Goal: Task Accomplishment & Management: Complete application form

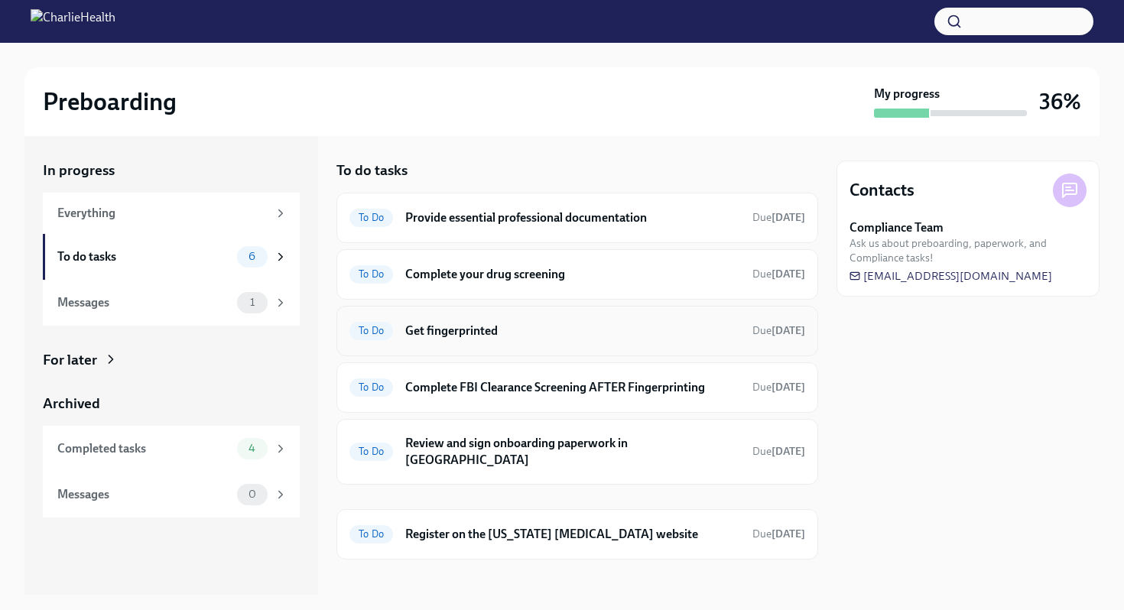
click at [720, 342] on div "To Do Get fingerprinted Due [DATE]" at bounding box center [577, 331] width 456 height 24
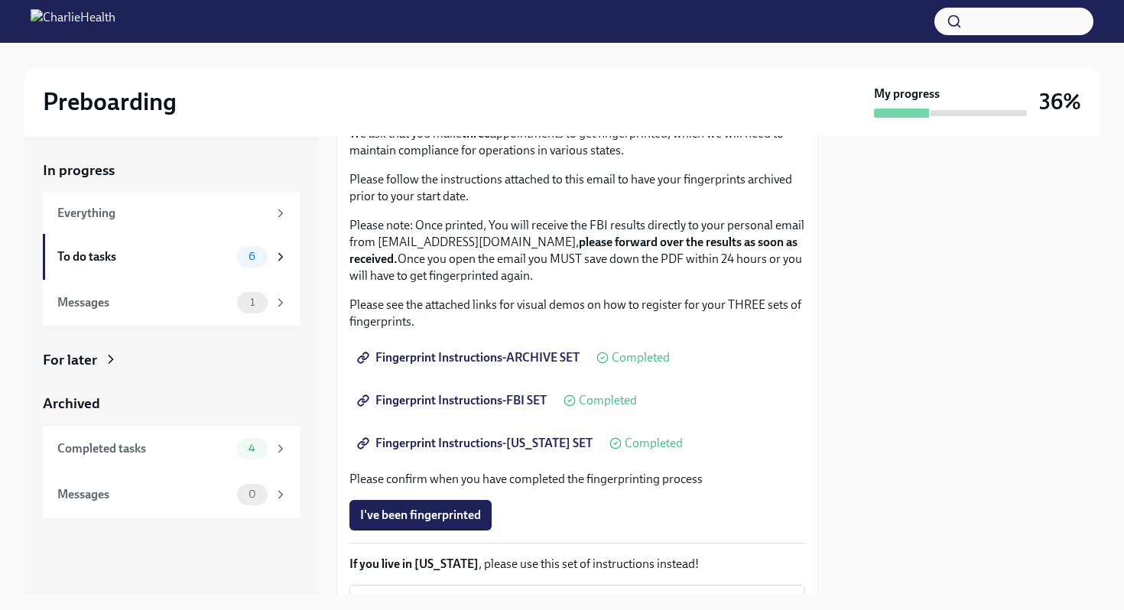
scroll to position [333, 0]
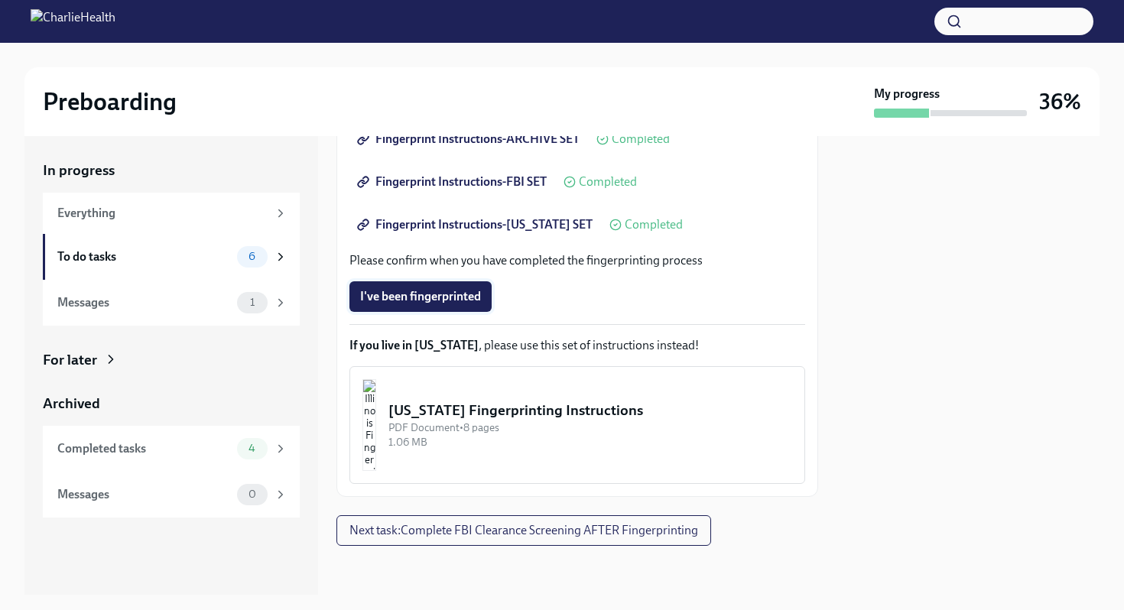
click at [452, 304] on span "I've been fingerprinted" at bounding box center [420, 296] width 121 height 15
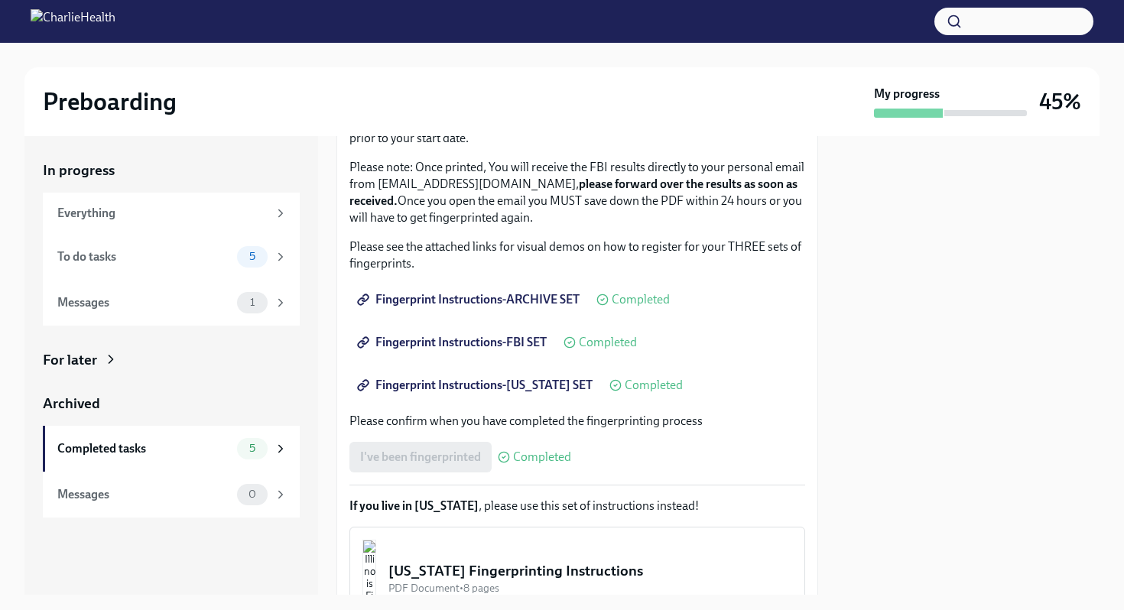
scroll to position [124, 0]
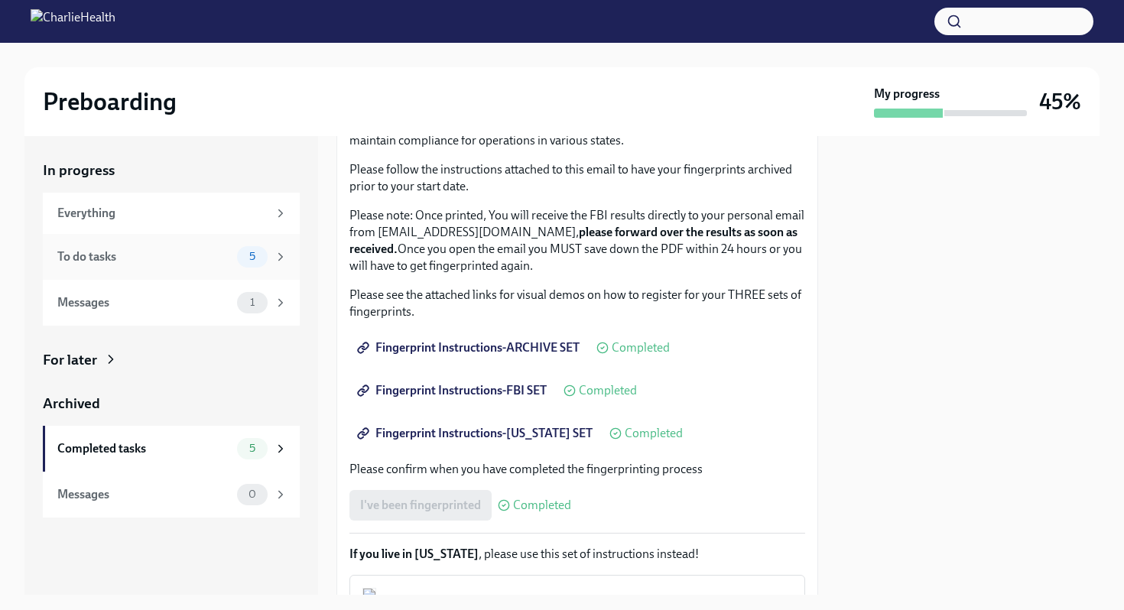
click at [276, 257] on icon at bounding box center [281, 257] width 14 height 14
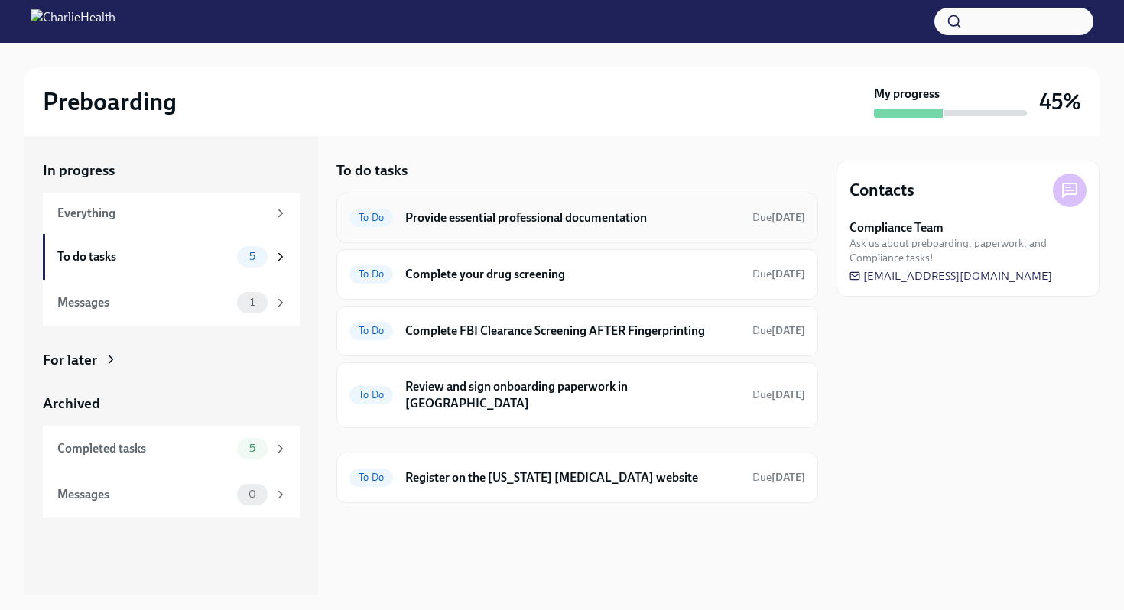
click at [675, 228] on div "To Do Provide essential professional documentation Due [DATE]" at bounding box center [577, 218] width 456 height 24
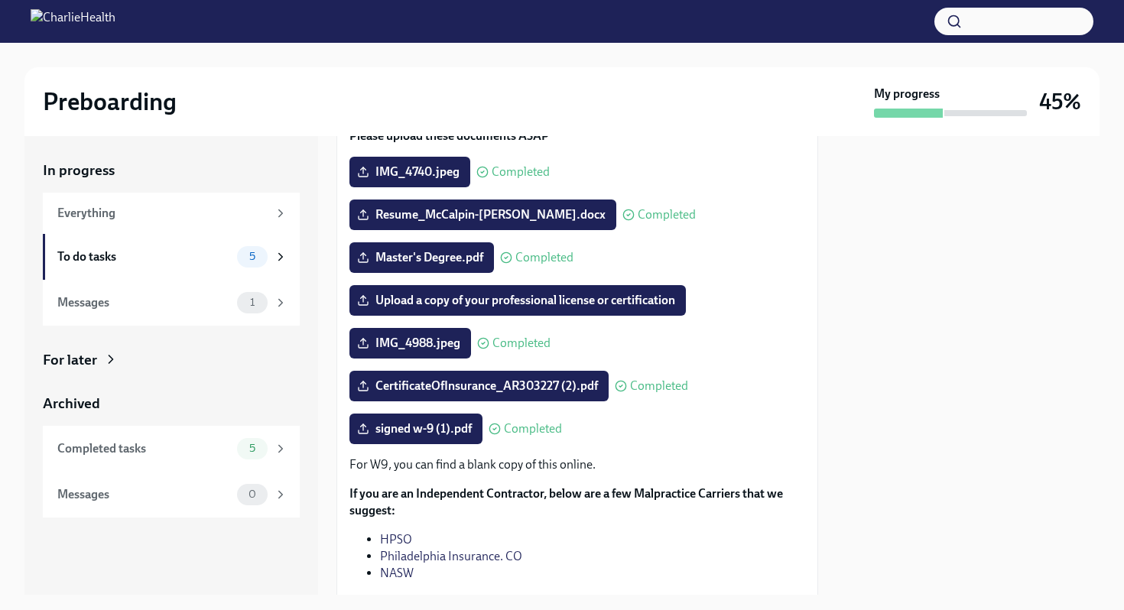
scroll to position [158, 0]
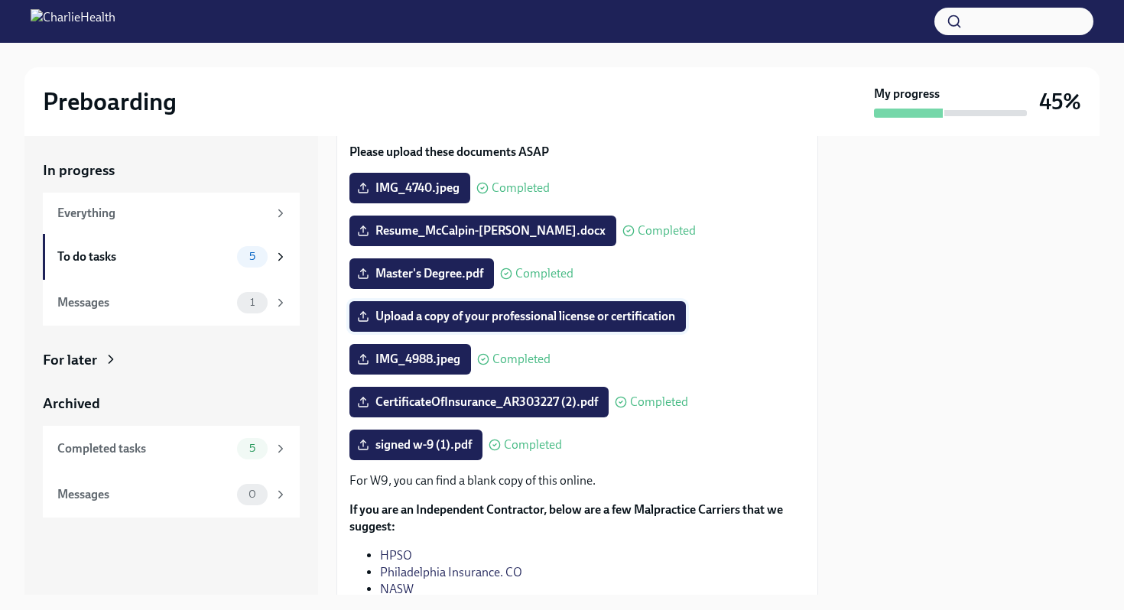
click at [645, 320] on span "Upload a copy of your professional license or certification" at bounding box center [517, 316] width 315 height 15
click at [0, 0] on input "Upload a copy of your professional license or certification" at bounding box center [0, 0] width 0 height 0
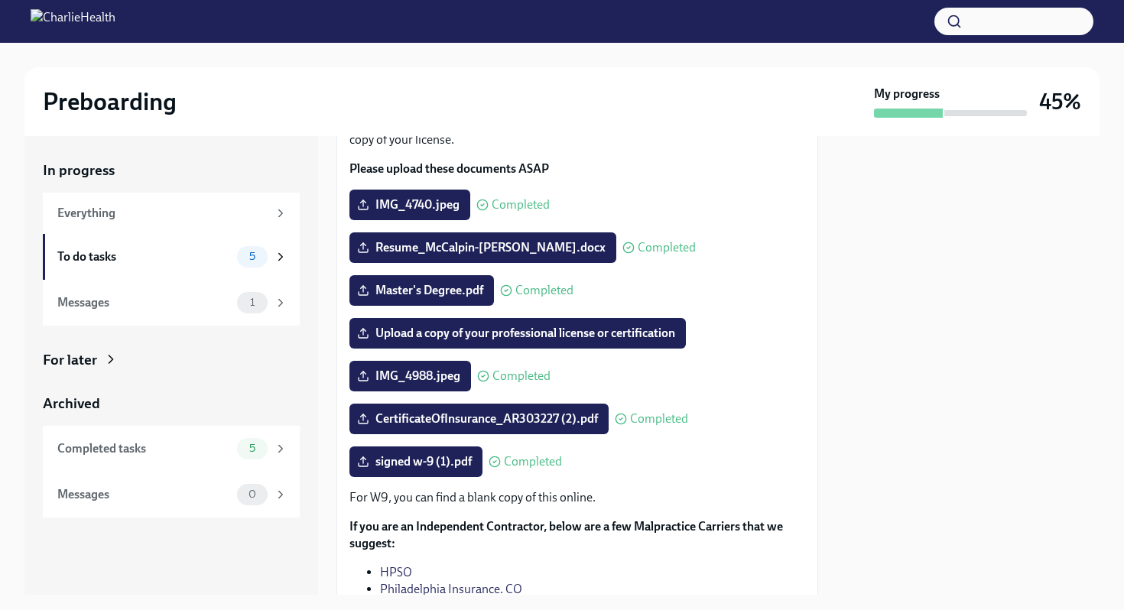
scroll to position [144, 0]
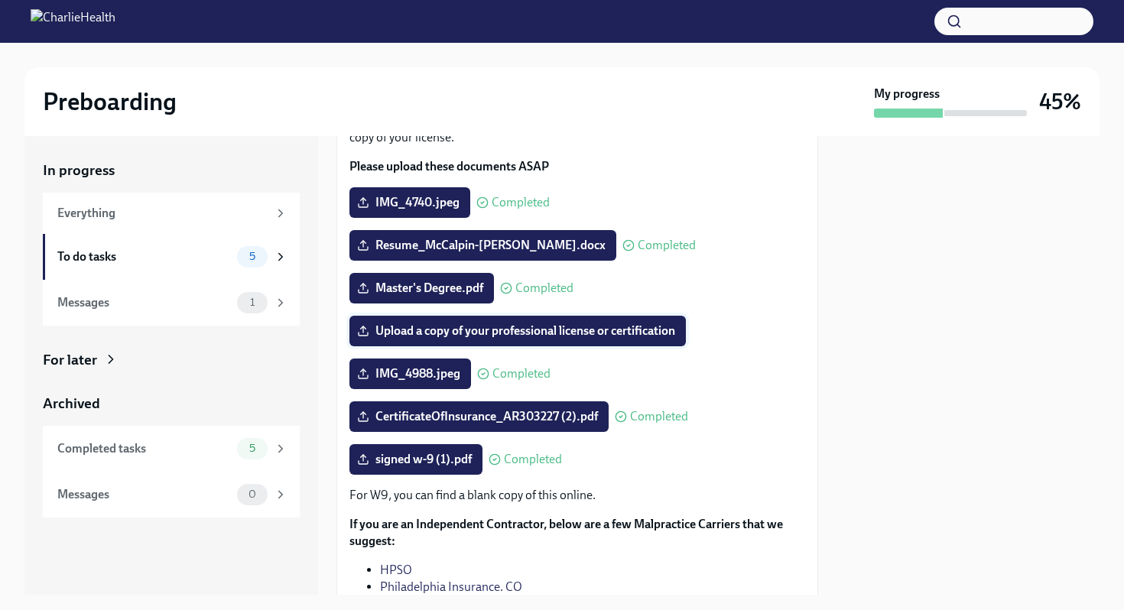
click at [655, 333] on span "Upload a copy of your professional license or certification" at bounding box center [517, 330] width 315 height 15
click at [0, 0] on input "Upload a copy of your professional license or certification" at bounding box center [0, 0] width 0 height 0
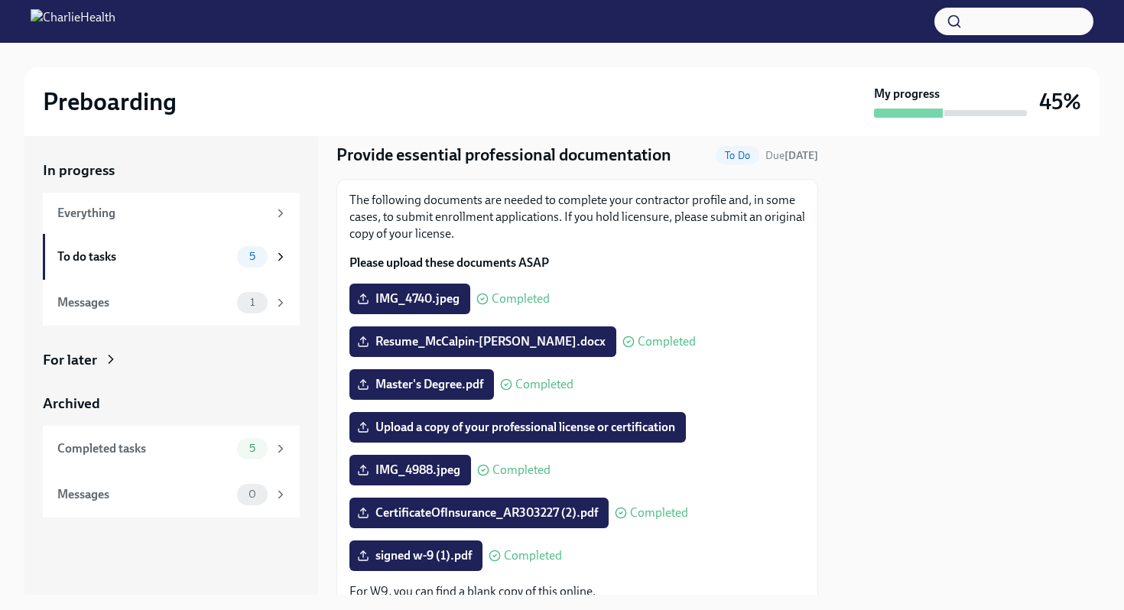
scroll to position [50, 0]
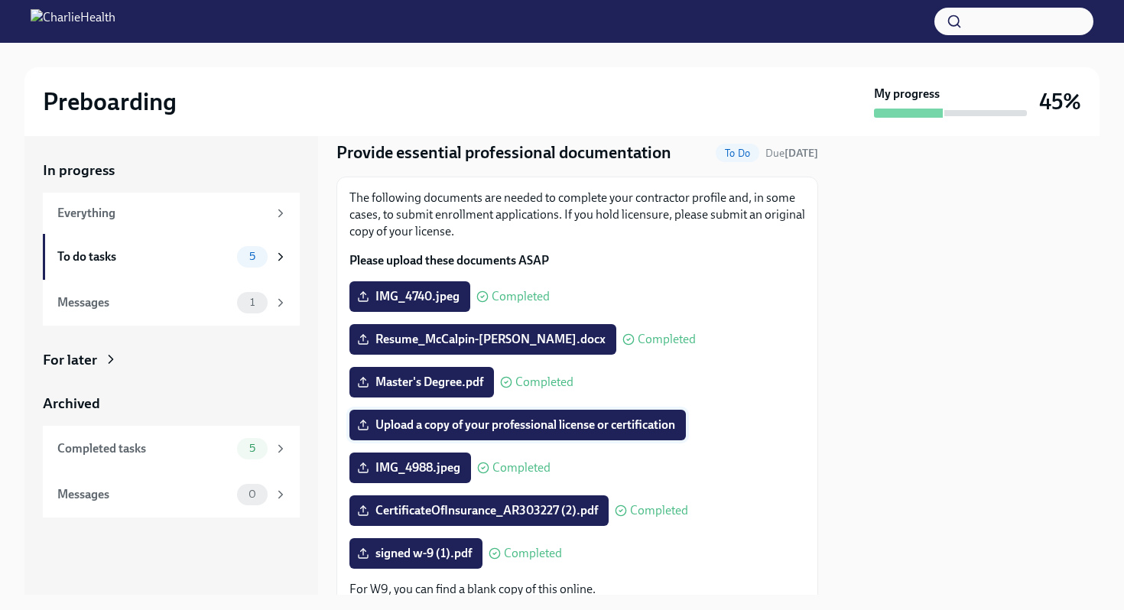
click at [667, 427] on span "Upload a copy of your professional license or certification" at bounding box center [517, 424] width 315 height 15
click at [0, 0] on input "Upload a copy of your professional license or certification" at bounding box center [0, 0] width 0 height 0
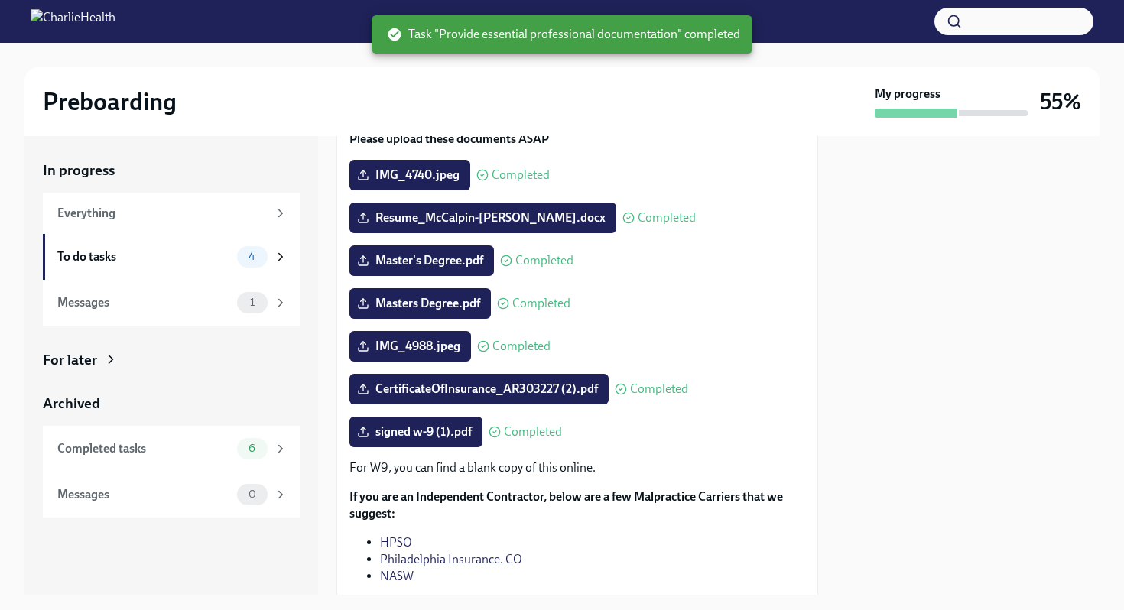
scroll to position [314, 0]
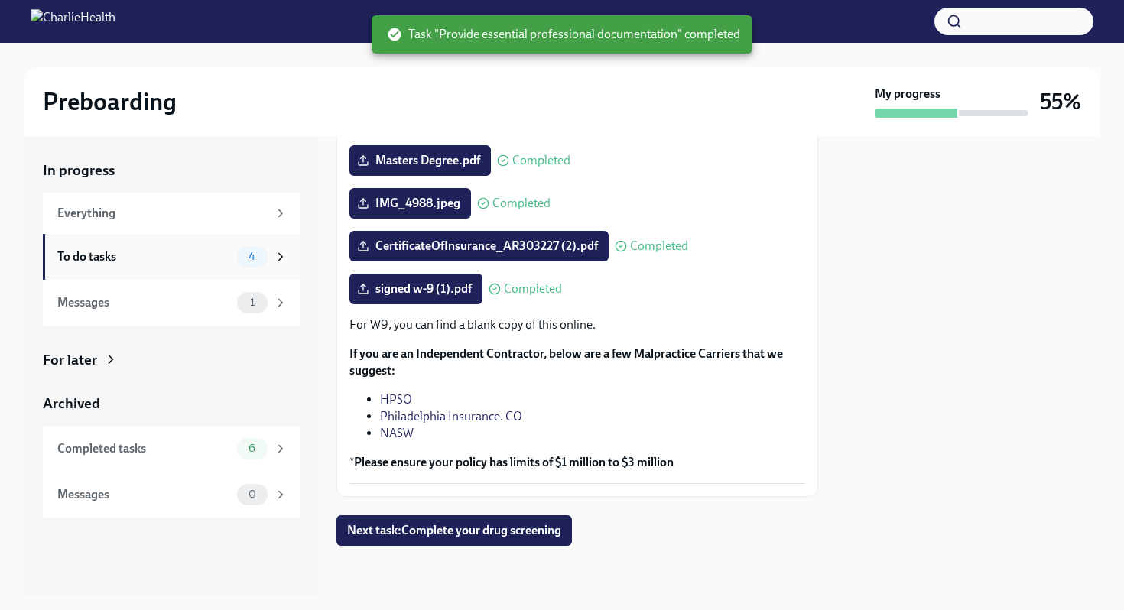
click at [274, 259] on icon at bounding box center [281, 257] width 14 height 14
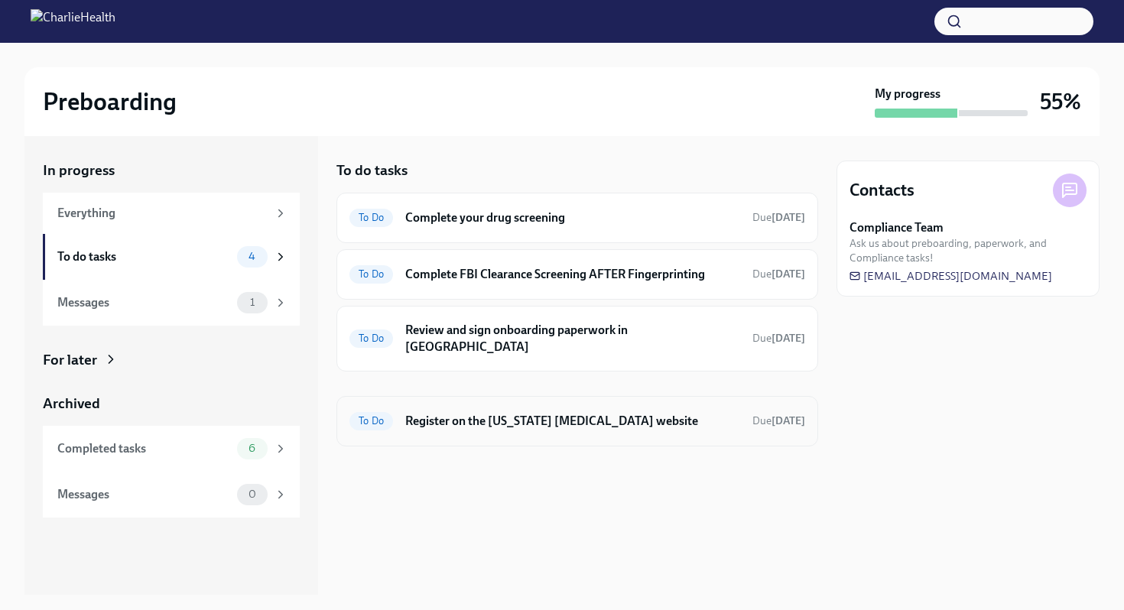
click at [661, 413] on h6 "Register on the [US_STATE] [MEDICAL_DATA] website" at bounding box center [572, 421] width 335 height 17
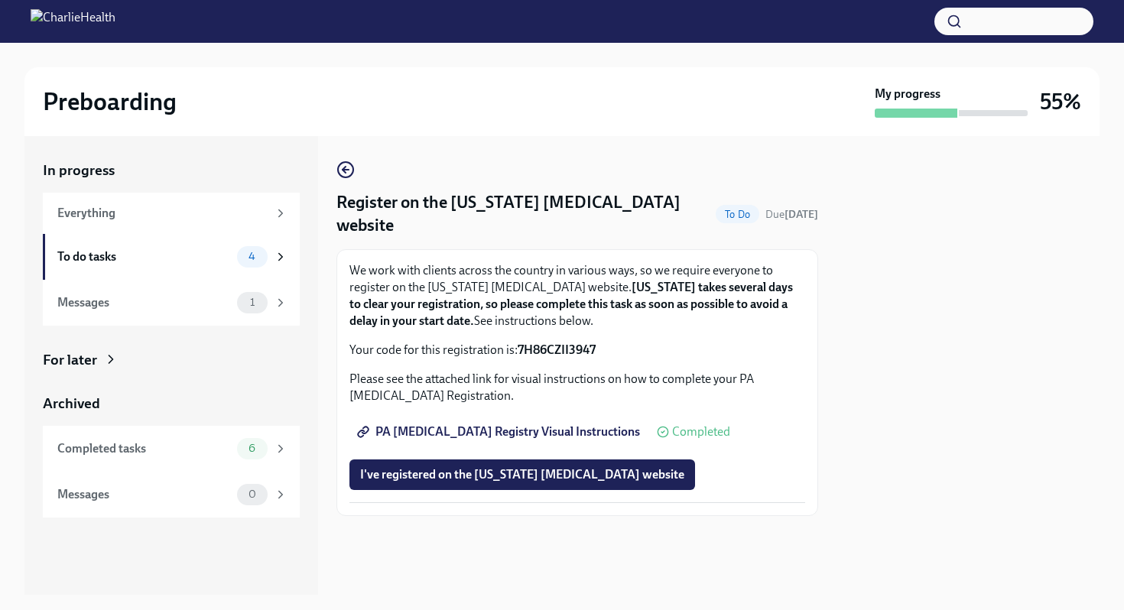
click at [581, 436] on span "PA [MEDICAL_DATA] Registry Visual Instructions" at bounding box center [500, 431] width 280 height 15
drag, startPoint x: 519, startPoint y: 348, endPoint x: 621, endPoint y: 352, distance: 101.8
click at [621, 352] on p "Your code for this registration is: 7H86CZII3947" at bounding box center [577, 350] width 456 height 17
copy strong "7H86CZII3947"
click at [573, 482] on span "I've registered on the [US_STATE] [MEDICAL_DATA] website" at bounding box center [522, 474] width 324 height 15
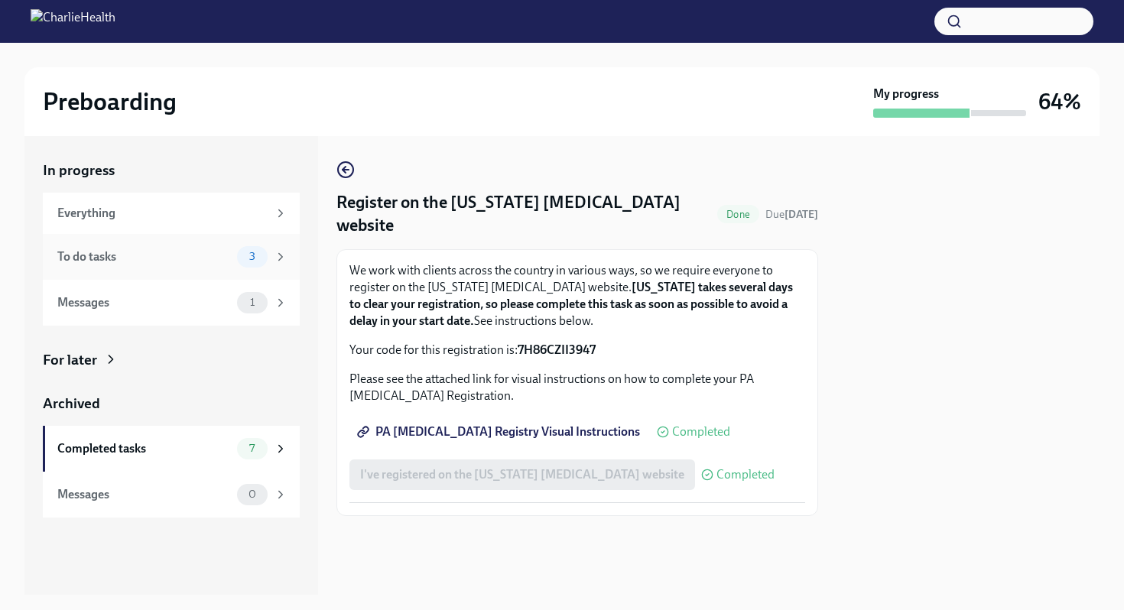
click at [277, 262] on icon at bounding box center [281, 257] width 14 height 14
